Goal: Transaction & Acquisition: Obtain resource

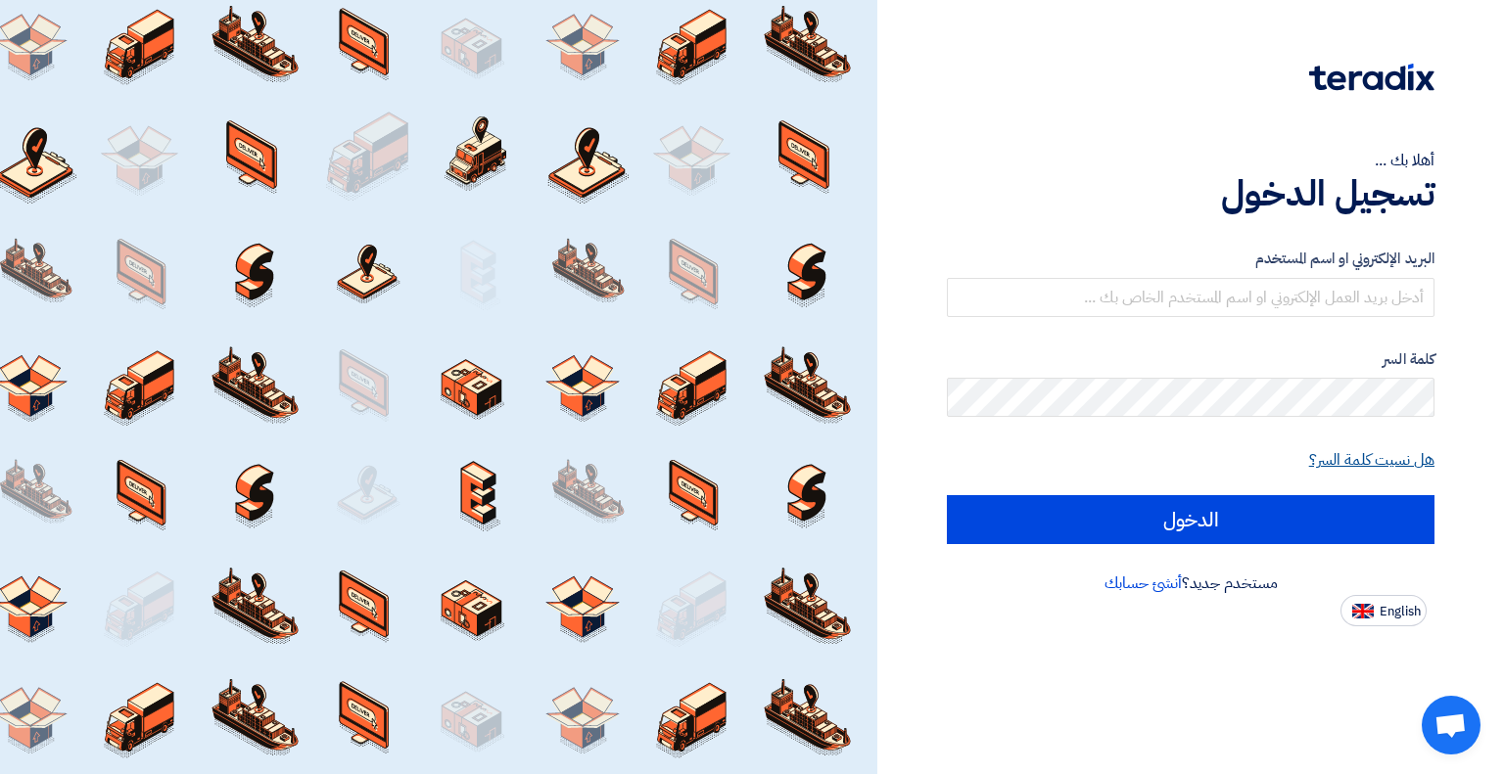
click at [1347, 454] on link "هل نسيت كلمة السر؟" at bounding box center [1371, 459] width 125 height 23
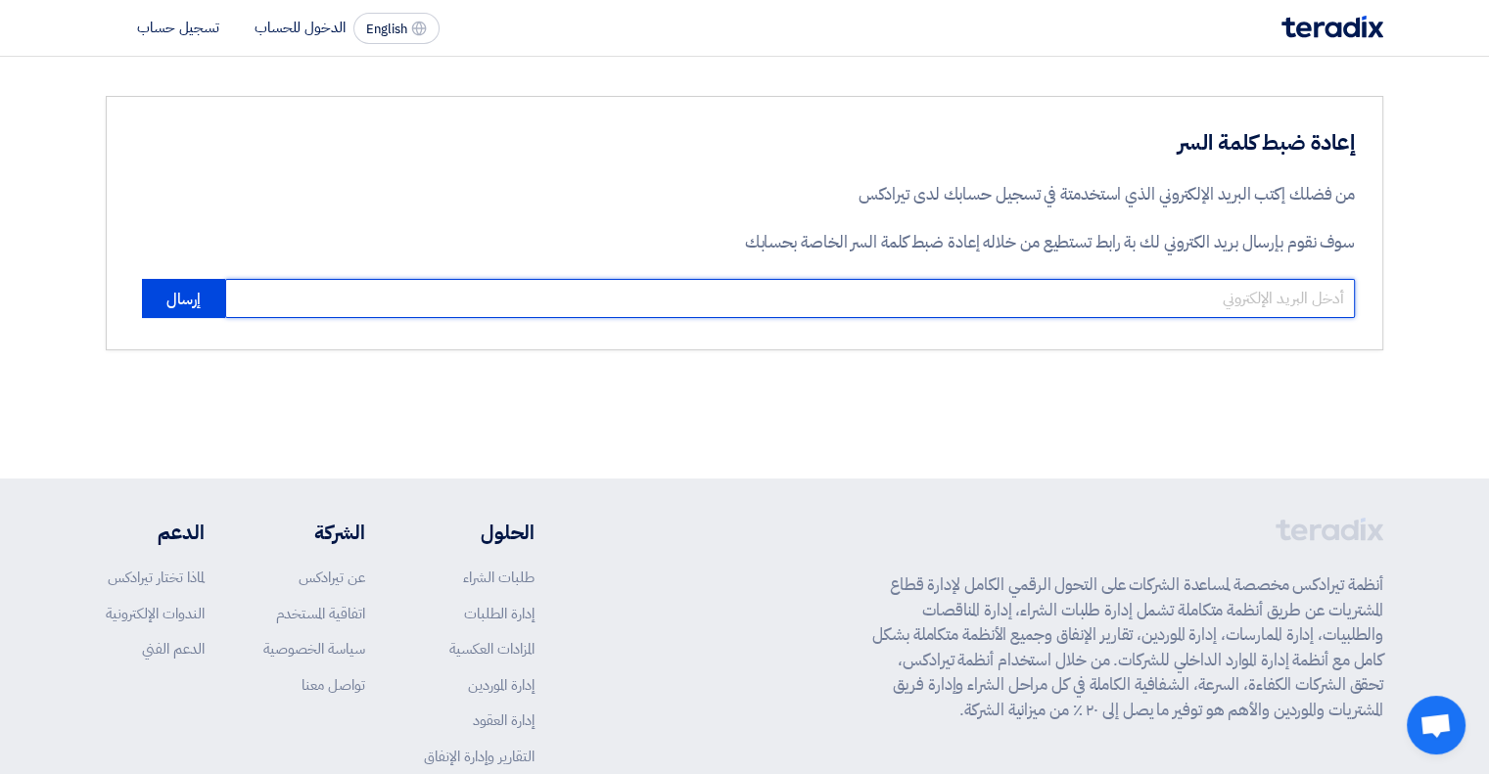
click at [1083, 298] on input "email" at bounding box center [790, 298] width 1130 height 39
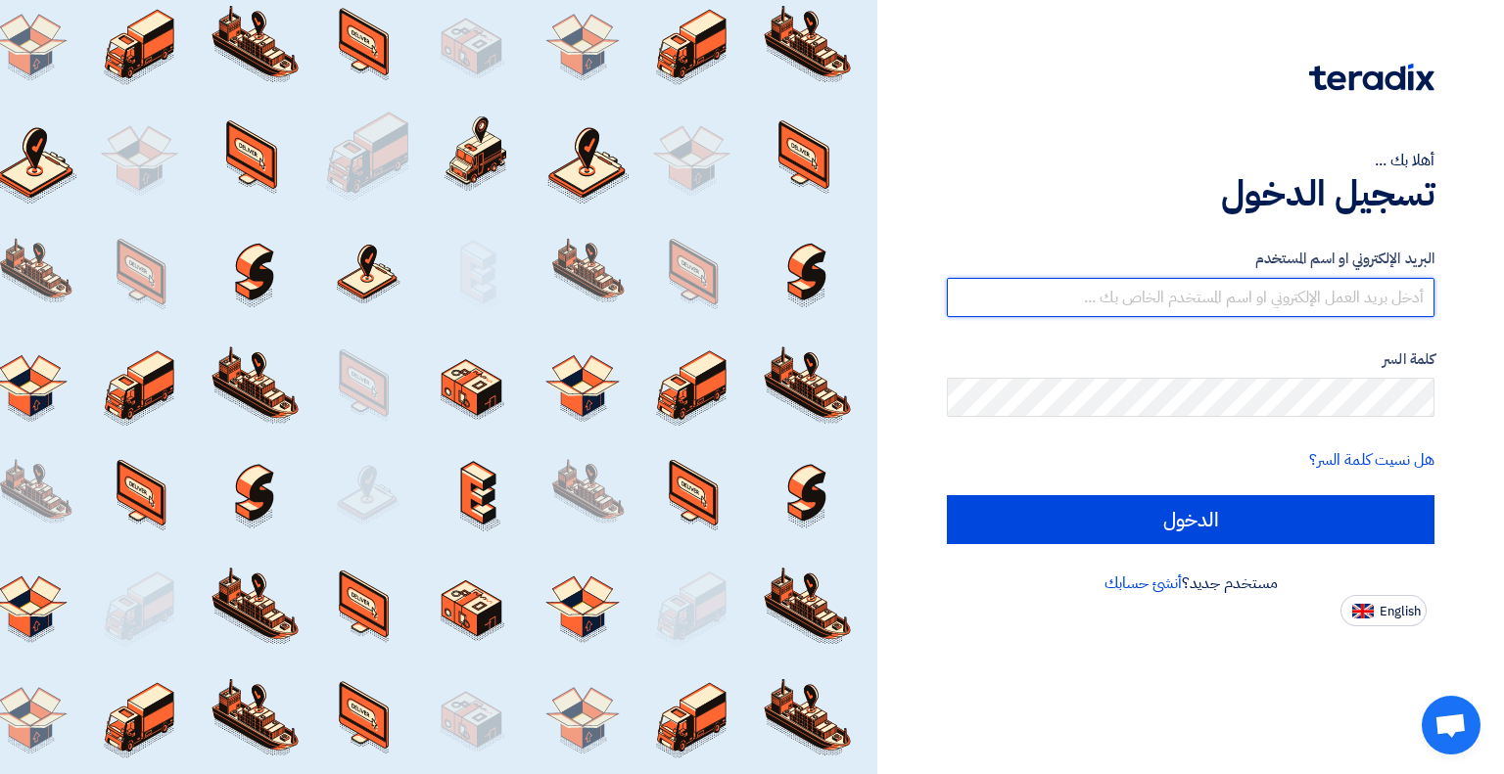
click at [1110, 287] on input "text" at bounding box center [1191, 297] width 488 height 39
type input "[PERSON_NAME][EMAIL_ADDRESS][PERSON_NAME][DOMAIN_NAME]"
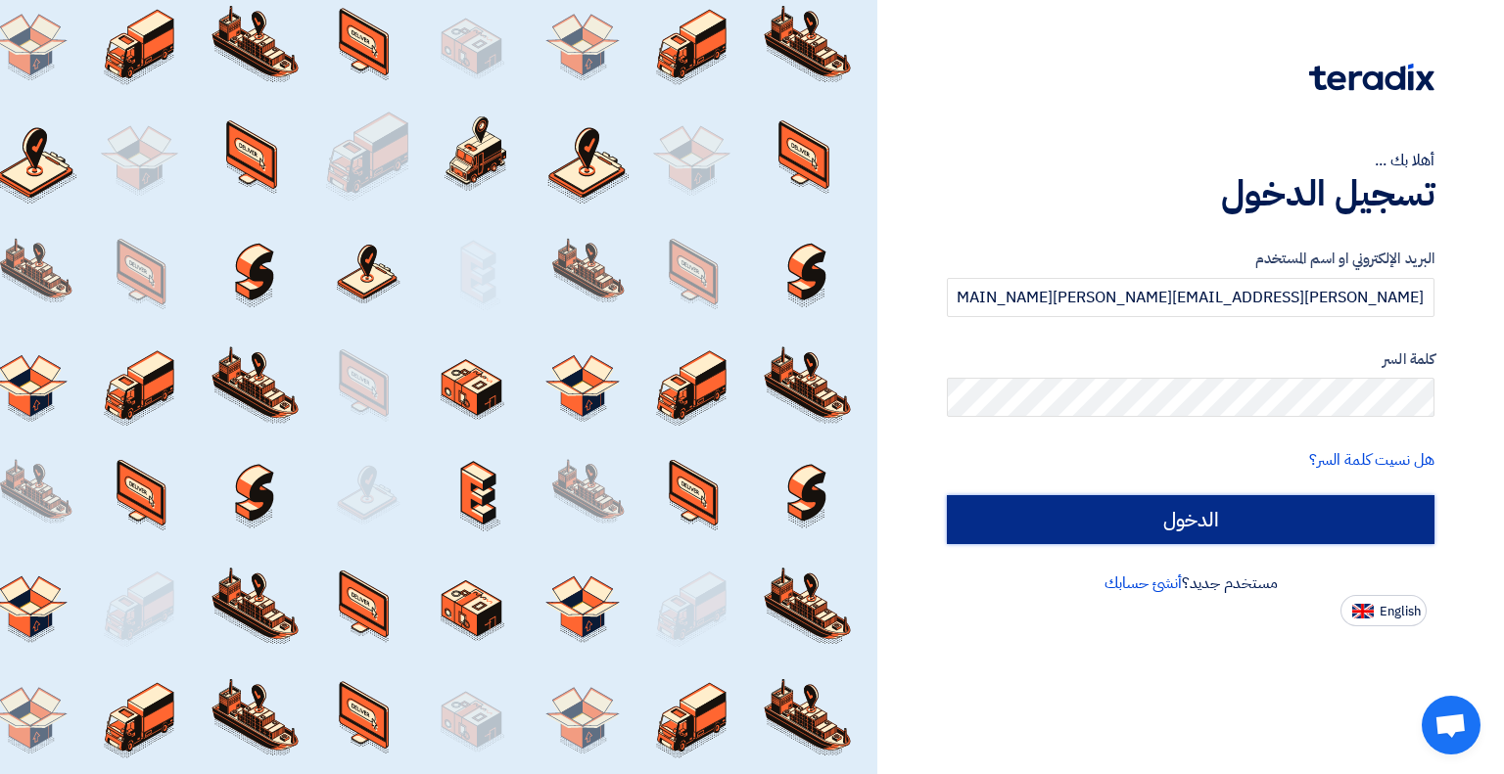
click at [1164, 508] on input "الدخول" at bounding box center [1191, 519] width 488 height 49
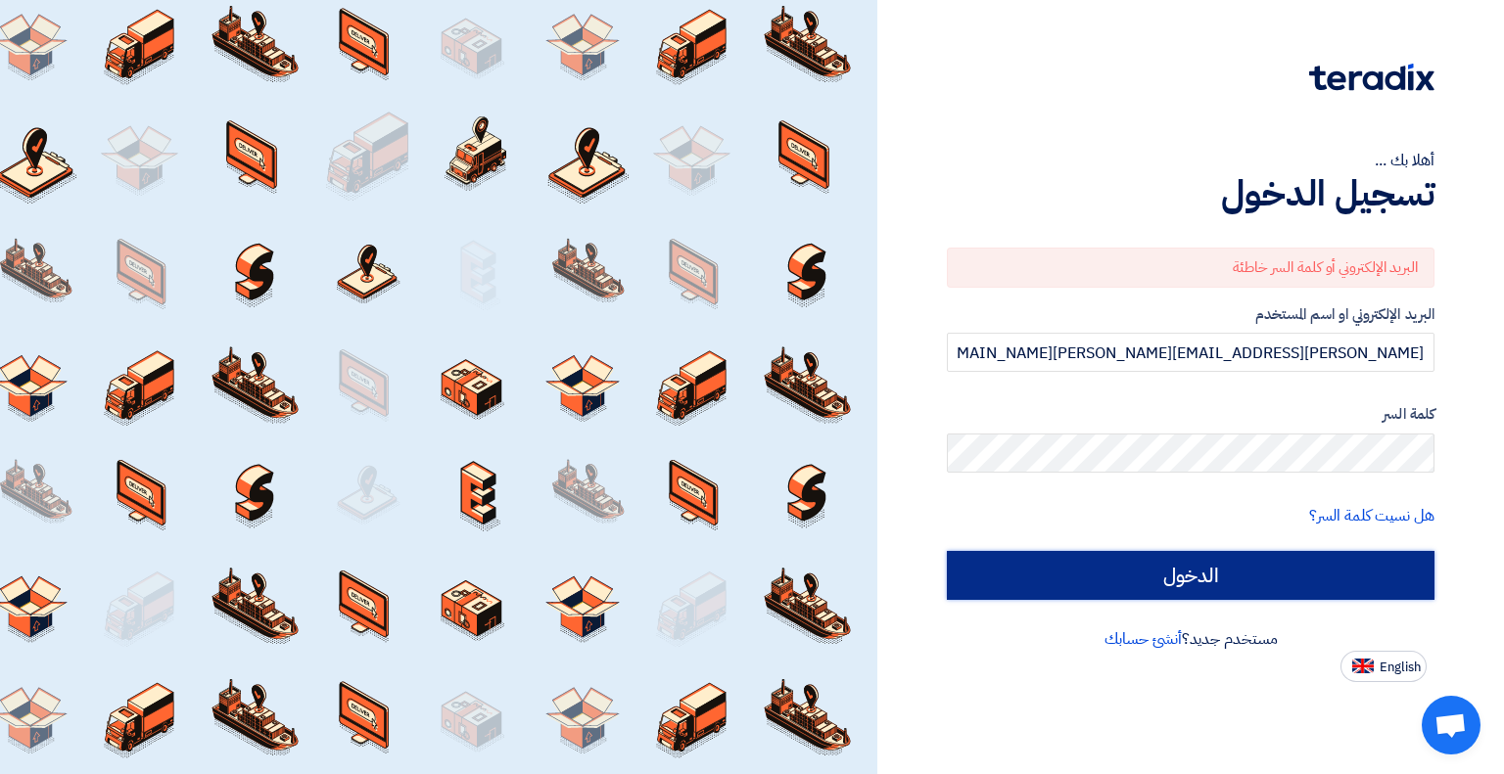
click at [1230, 585] on input "الدخول" at bounding box center [1191, 575] width 488 height 49
type input "Sign in"
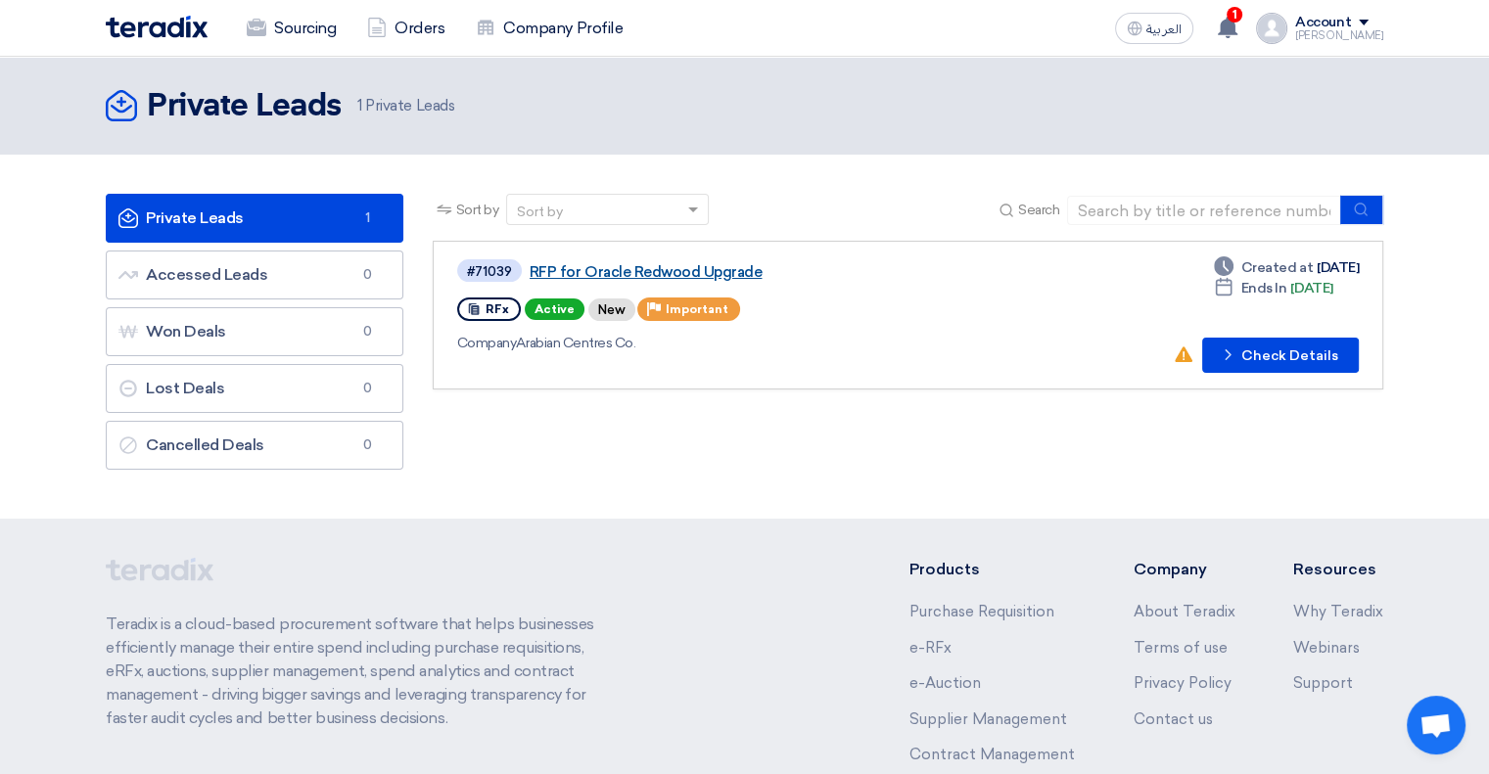
click at [583, 273] on link "RFP for Oracle Redwood Upgrade" at bounding box center [774, 272] width 489 height 18
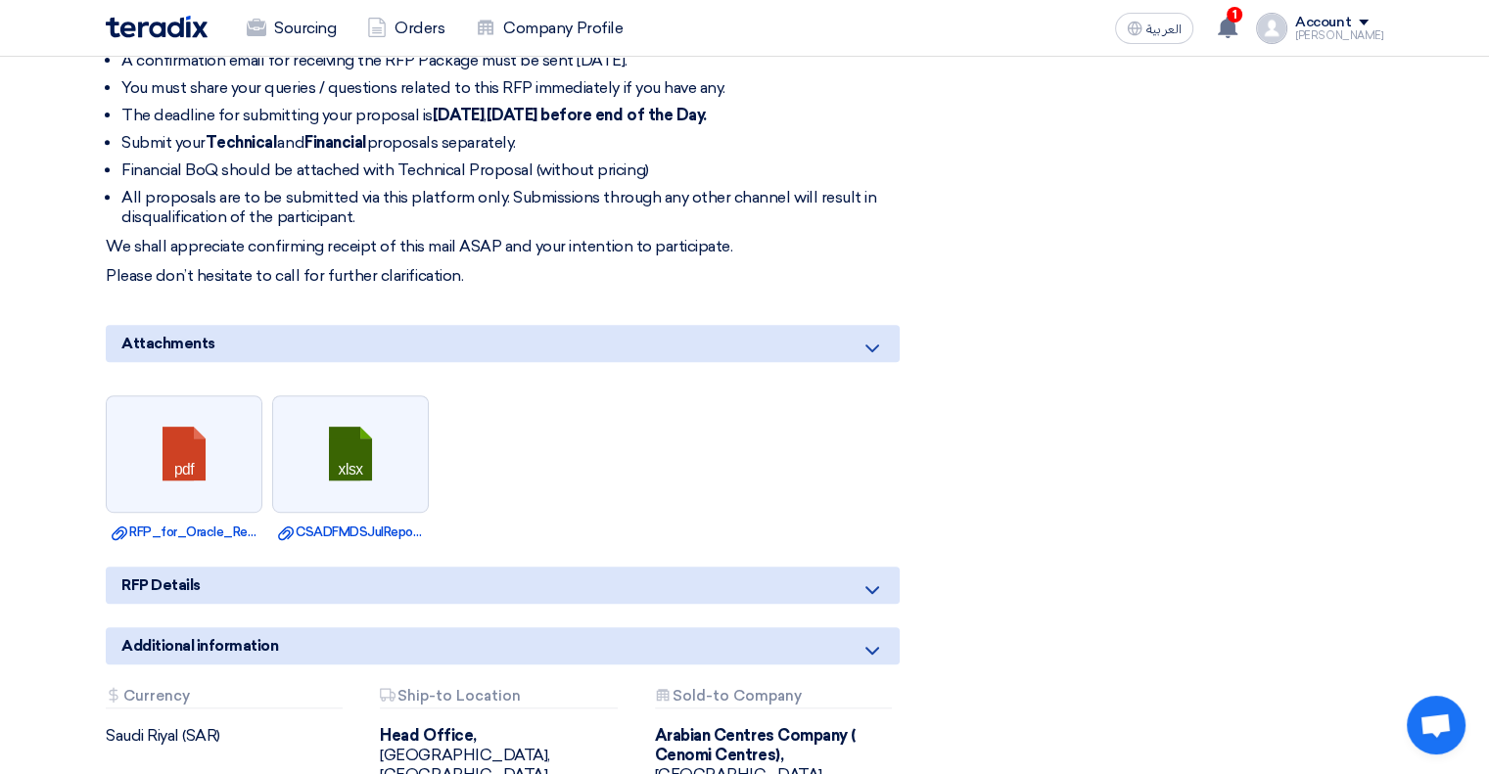
scroll to position [811, 0]
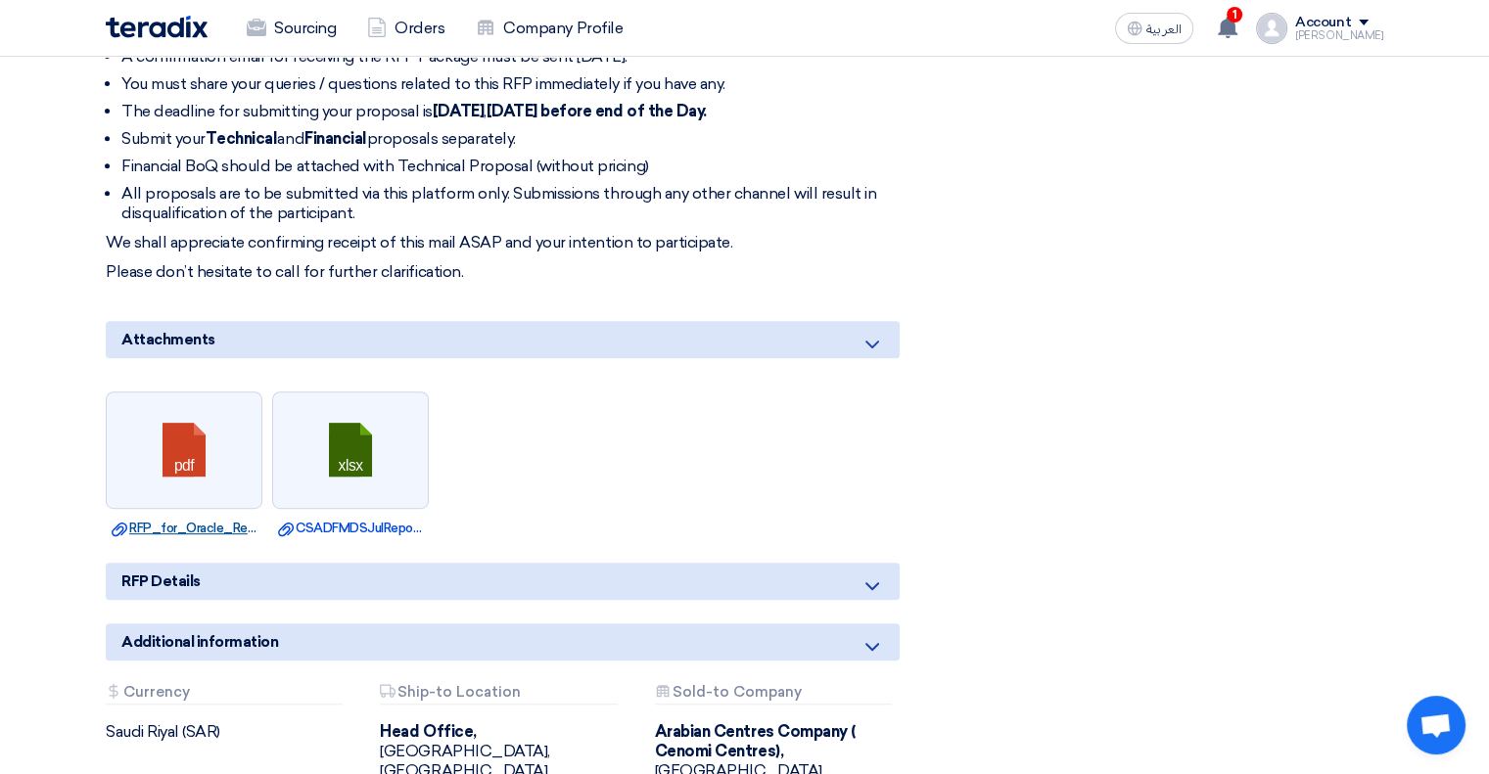
click at [168, 531] on link "Download file RFP_for_Oracle_Redwood_Upgrade.pdf" at bounding box center [184, 529] width 145 height 20
click at [334, 522] on link "Download file CSADFMDSJulReport.xlsx" at bounding box center [350, 529] width 145 height 20
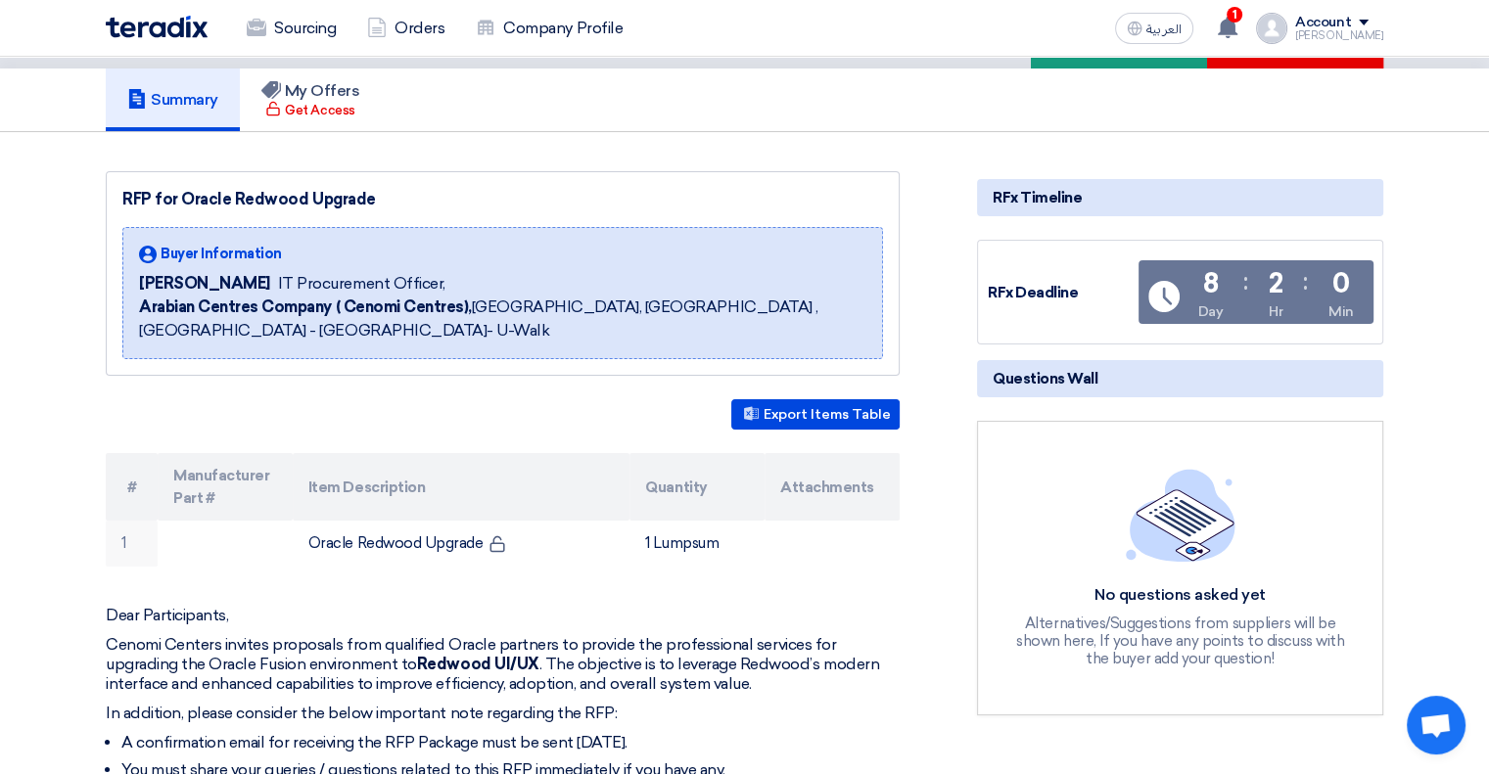
scroll to position [0, 0]
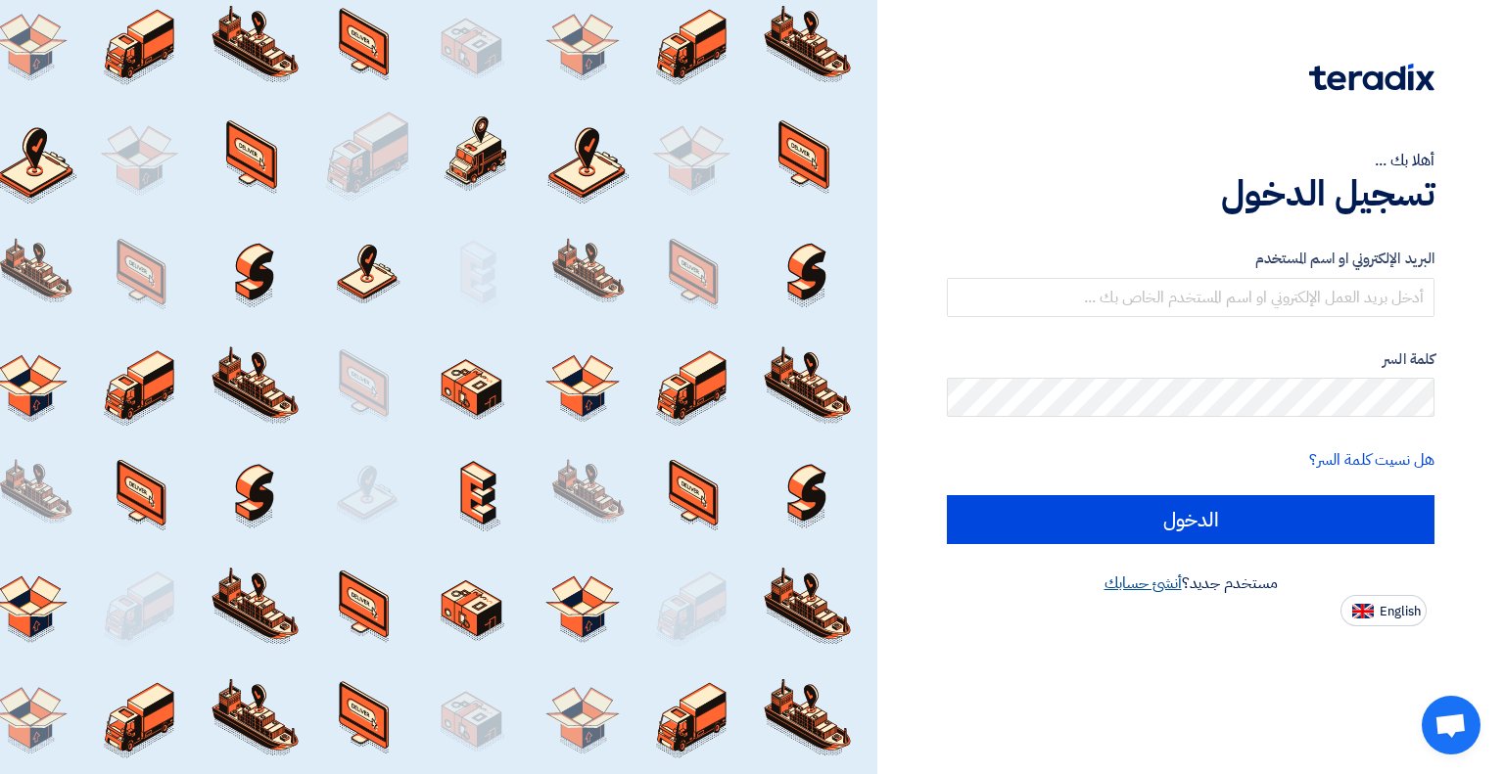
click at [1164, 580] on link "أنشئ حسابك" at bounding box center [1142, 583] width 77 height 23
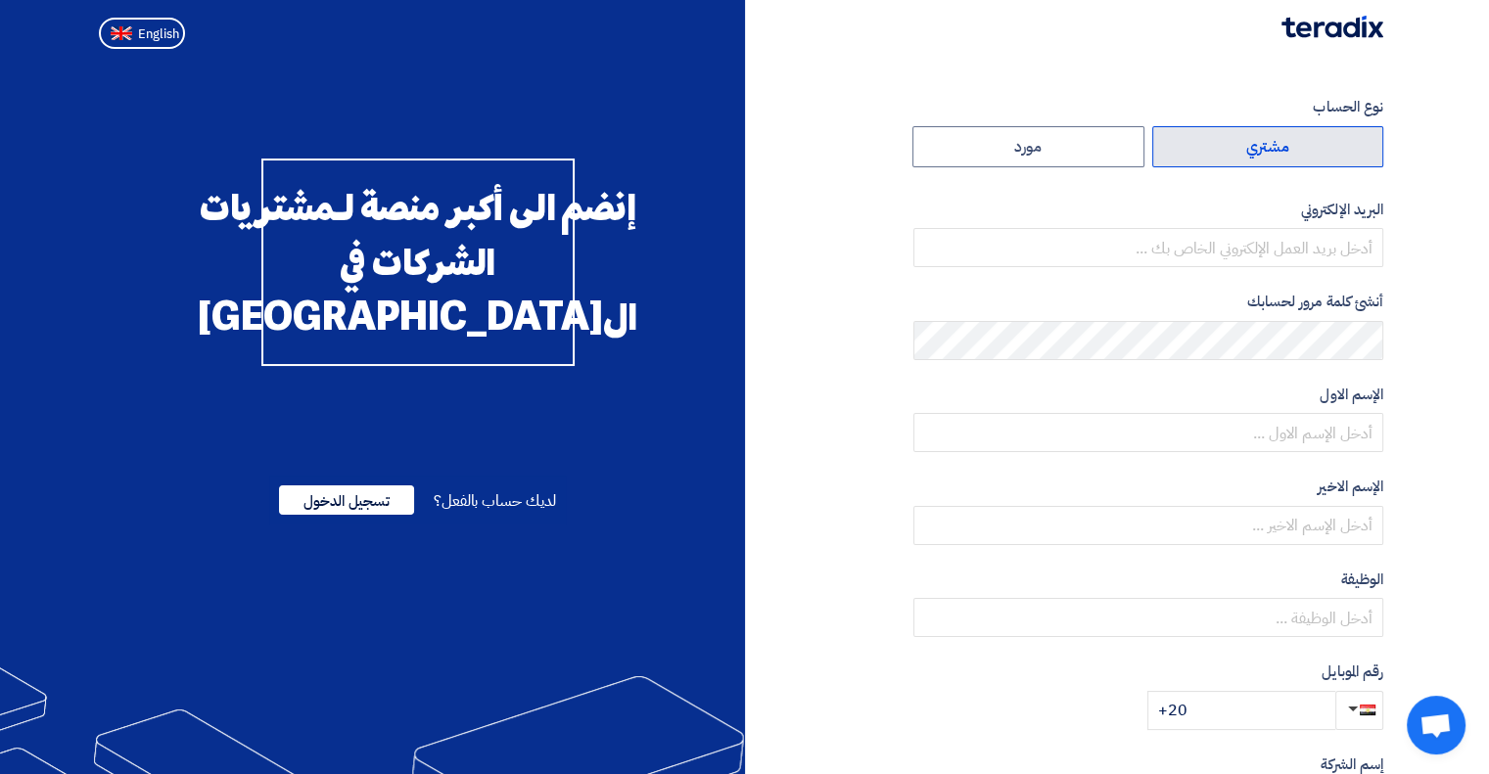
click at [1272, 152] on label "مشتري" at bounding box center [1268, 146] width 232 height 41
click at [1272, 152] on input "مشتري" at bounding box center [1268, 146] width 230 height 39
radio input "true"
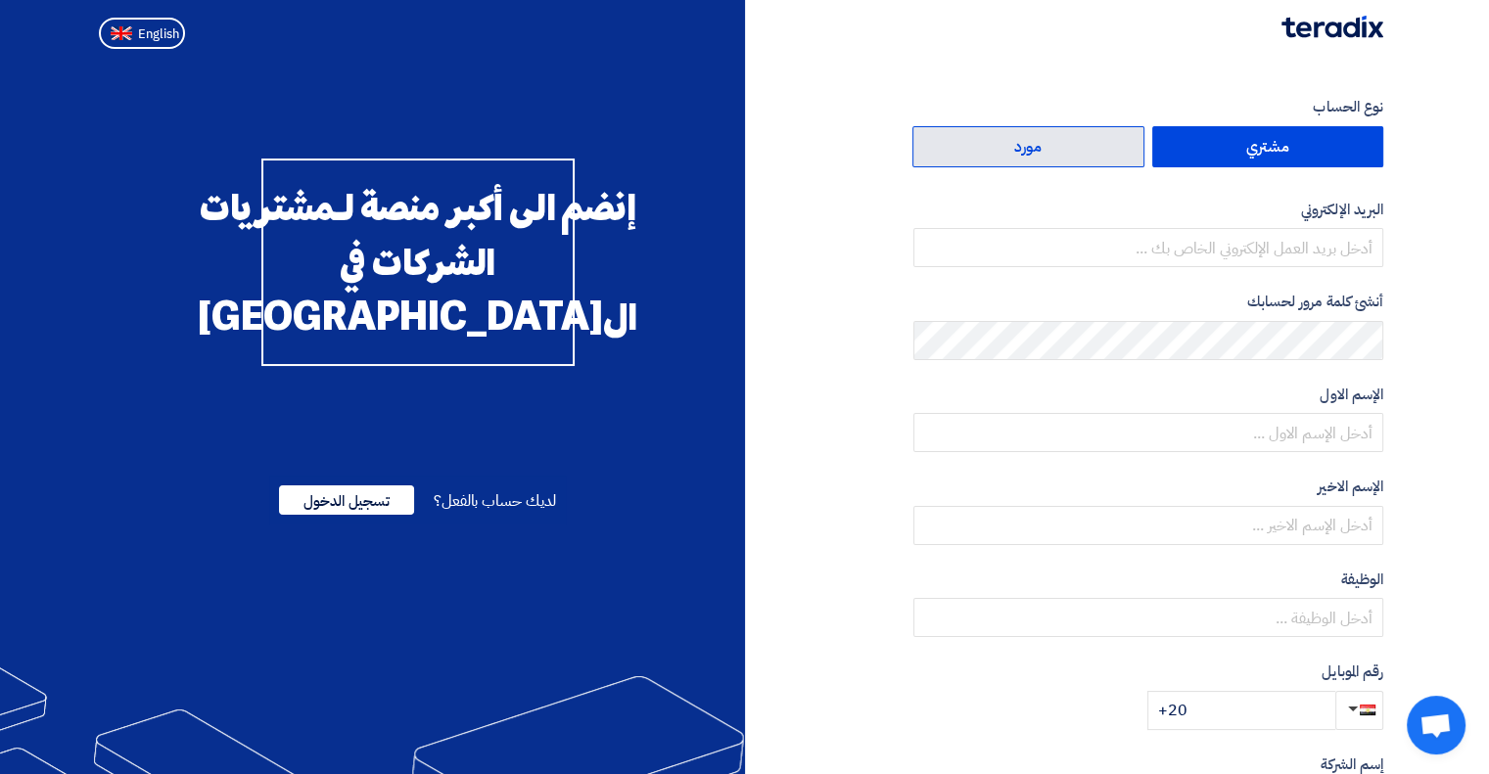
click at [1109, 131] on label "مورد" at bounding box center [1028, 146] width 232 height 41
click at [1109, 131] on input "مورد" at bounding box center [1028, 146] width 230 height 39
radio input "true"
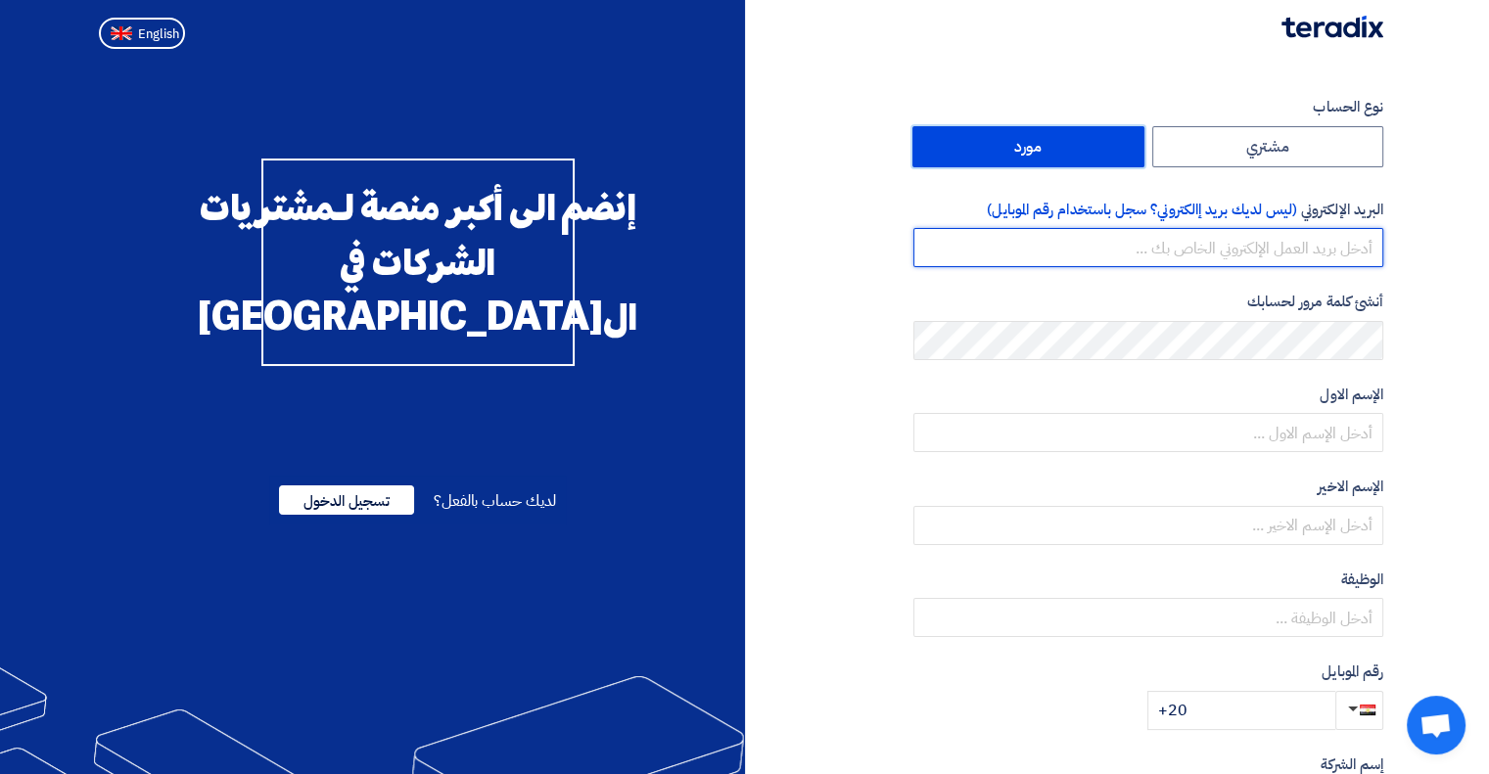
click at [1309, 254] on input "email" at bounding box center [1148, 247] width 470 height 39
type input "[PERSON_NAME][EMAIL_ADDRESS][DOMAIN_NAME]"
